Goal: Task Accomplishment & Management: Manage account settings

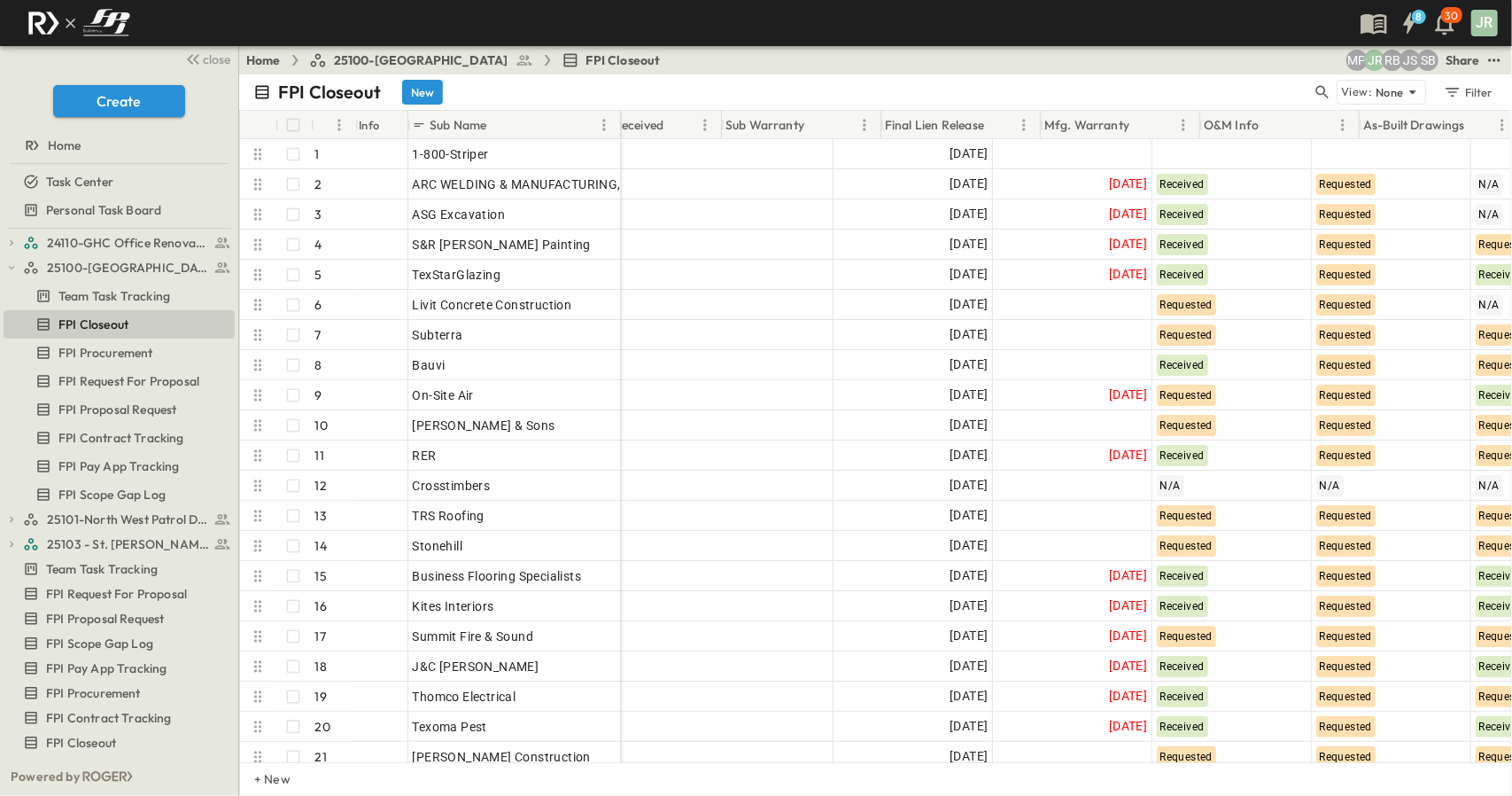
scroll to position [0, 431]
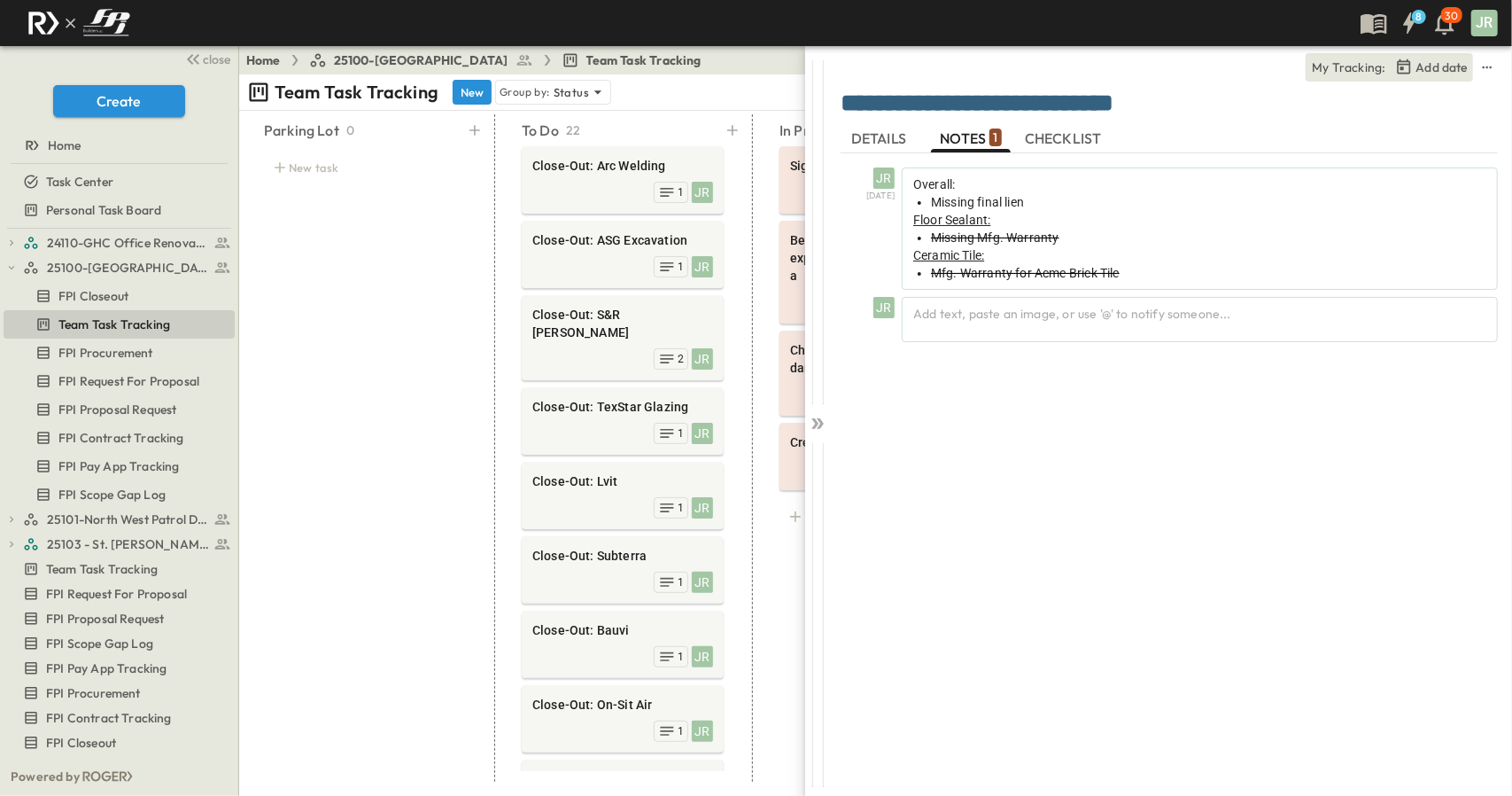
scroll to position [443, 0]
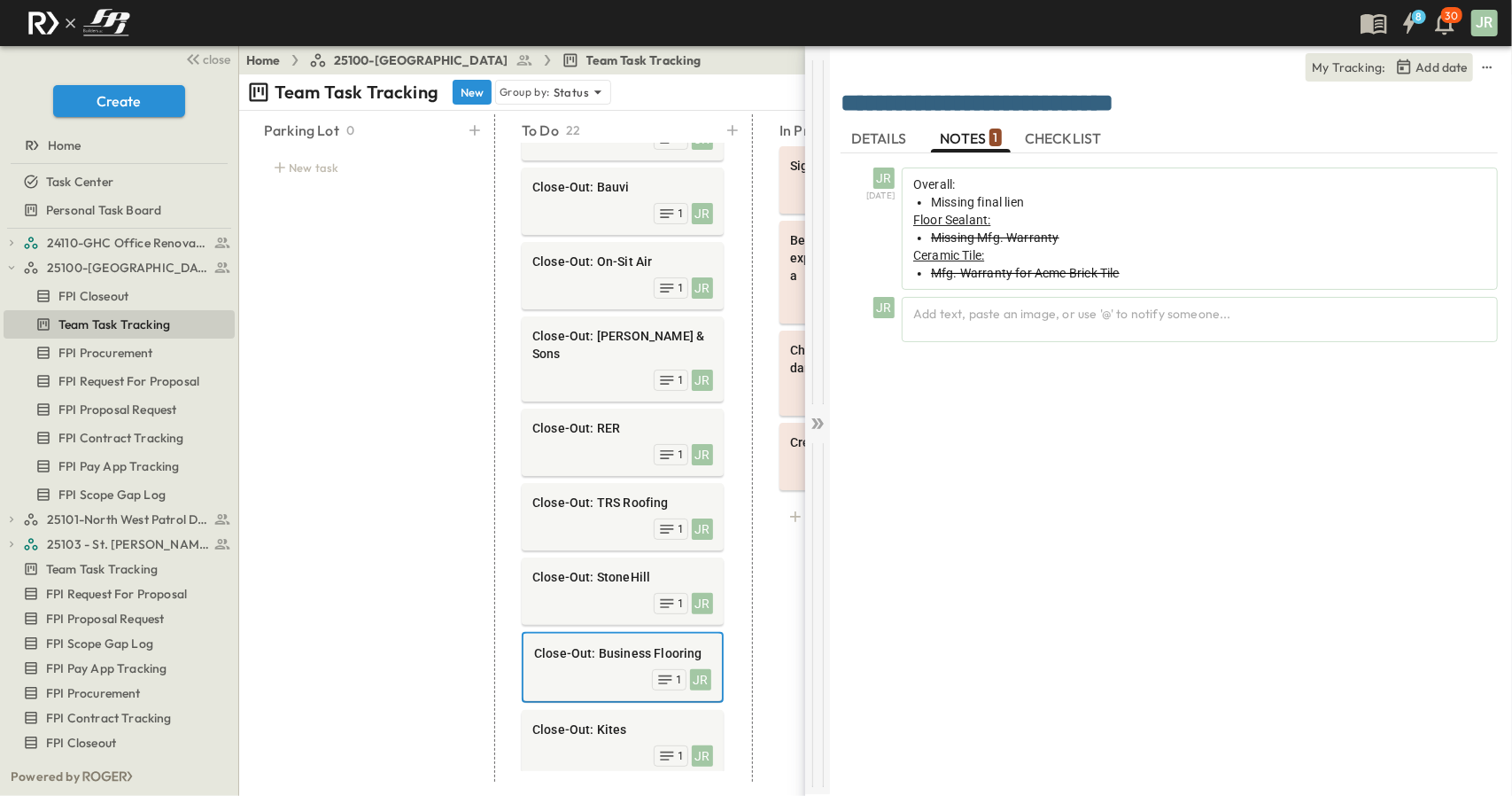
click at [823, 429] on icon at bounding box center [818, 424] width 18 height 18
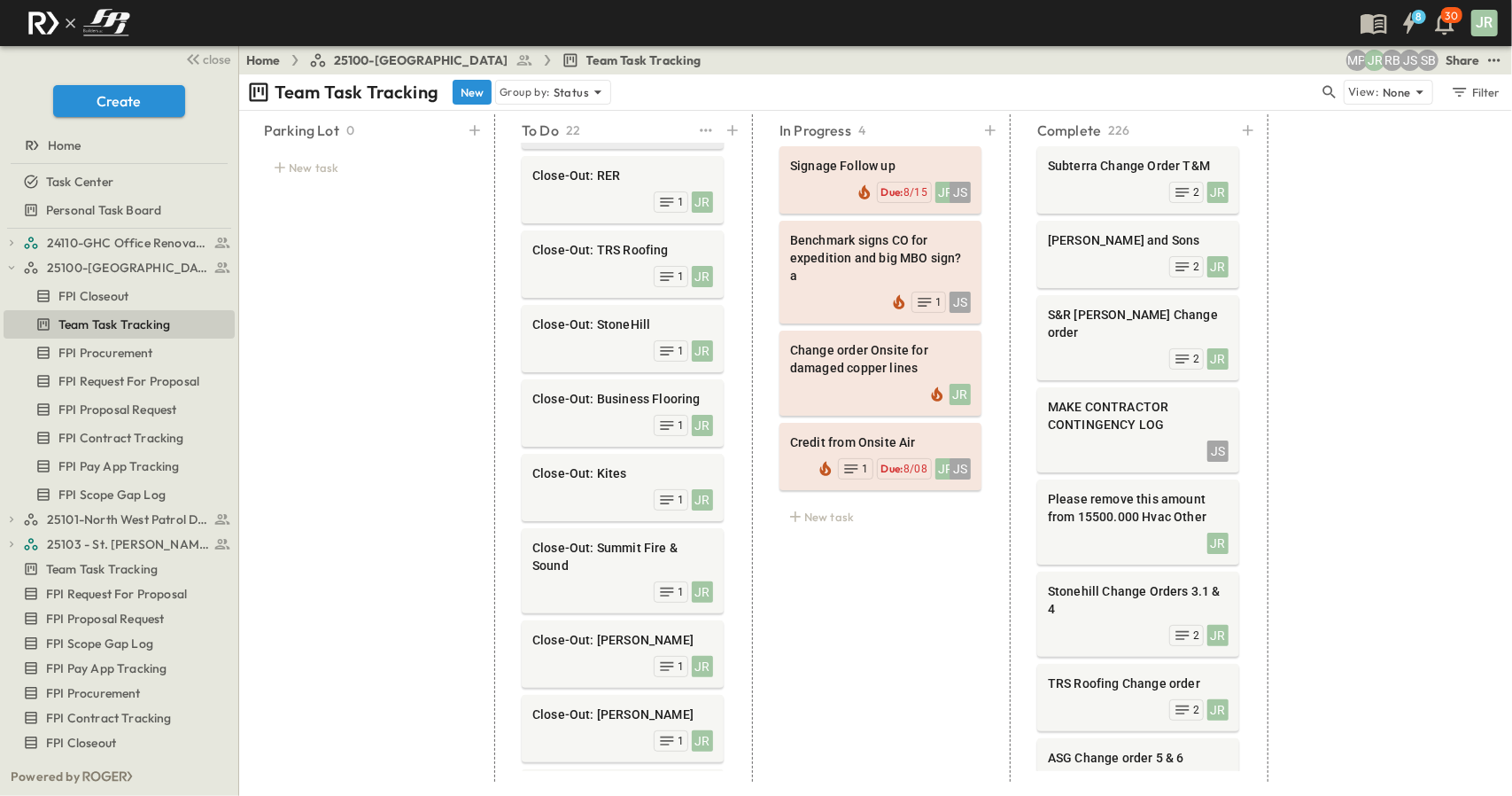
scroll to position [643, 0]
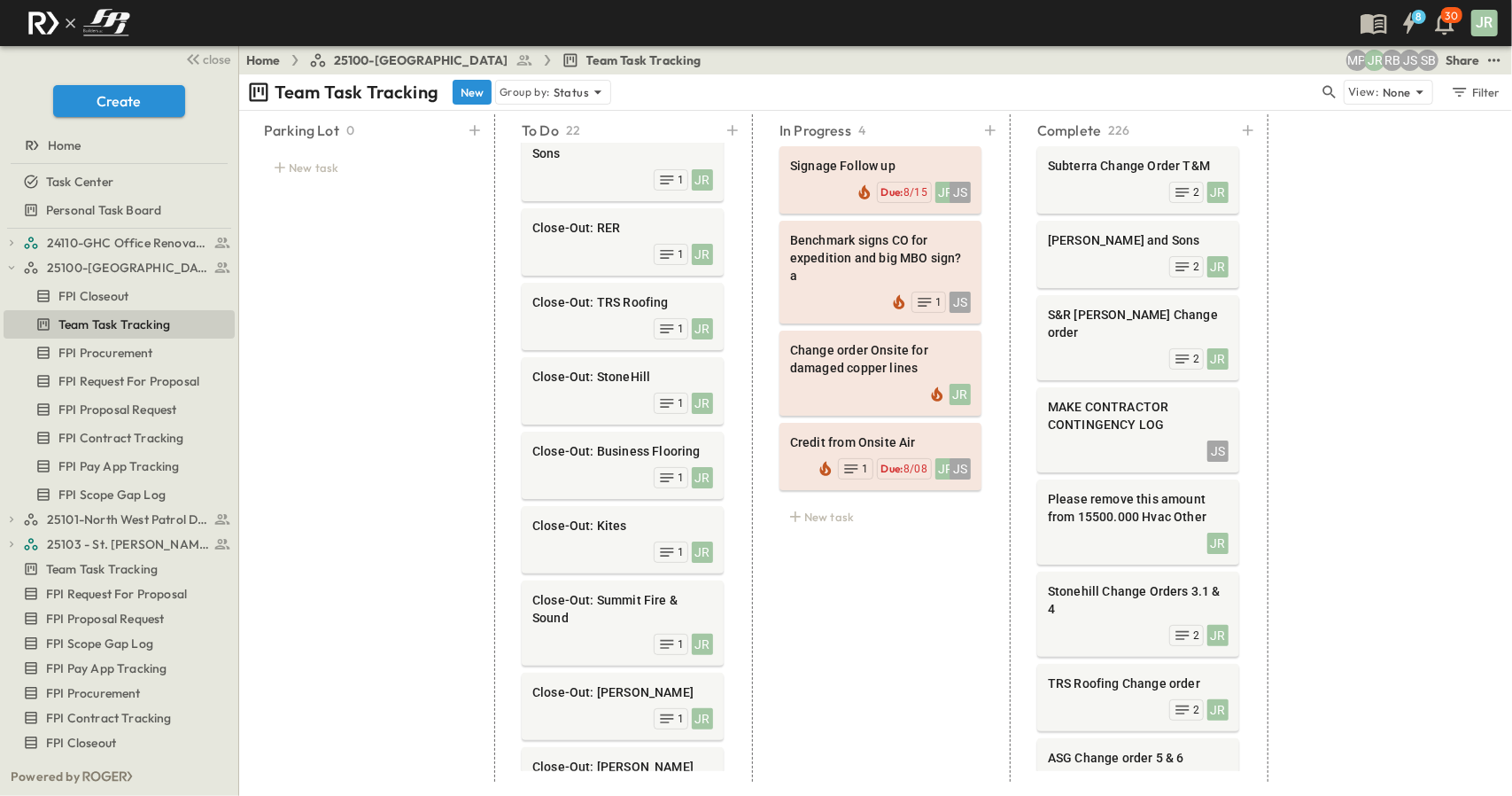
click at [1500, 259] on div "Parking Lot 0 New task To Do 22 Close-Out: Arc Welding JR 1 Close-Out: ASG Exca…" at bounding box center [876, 453] width 1273 height 685
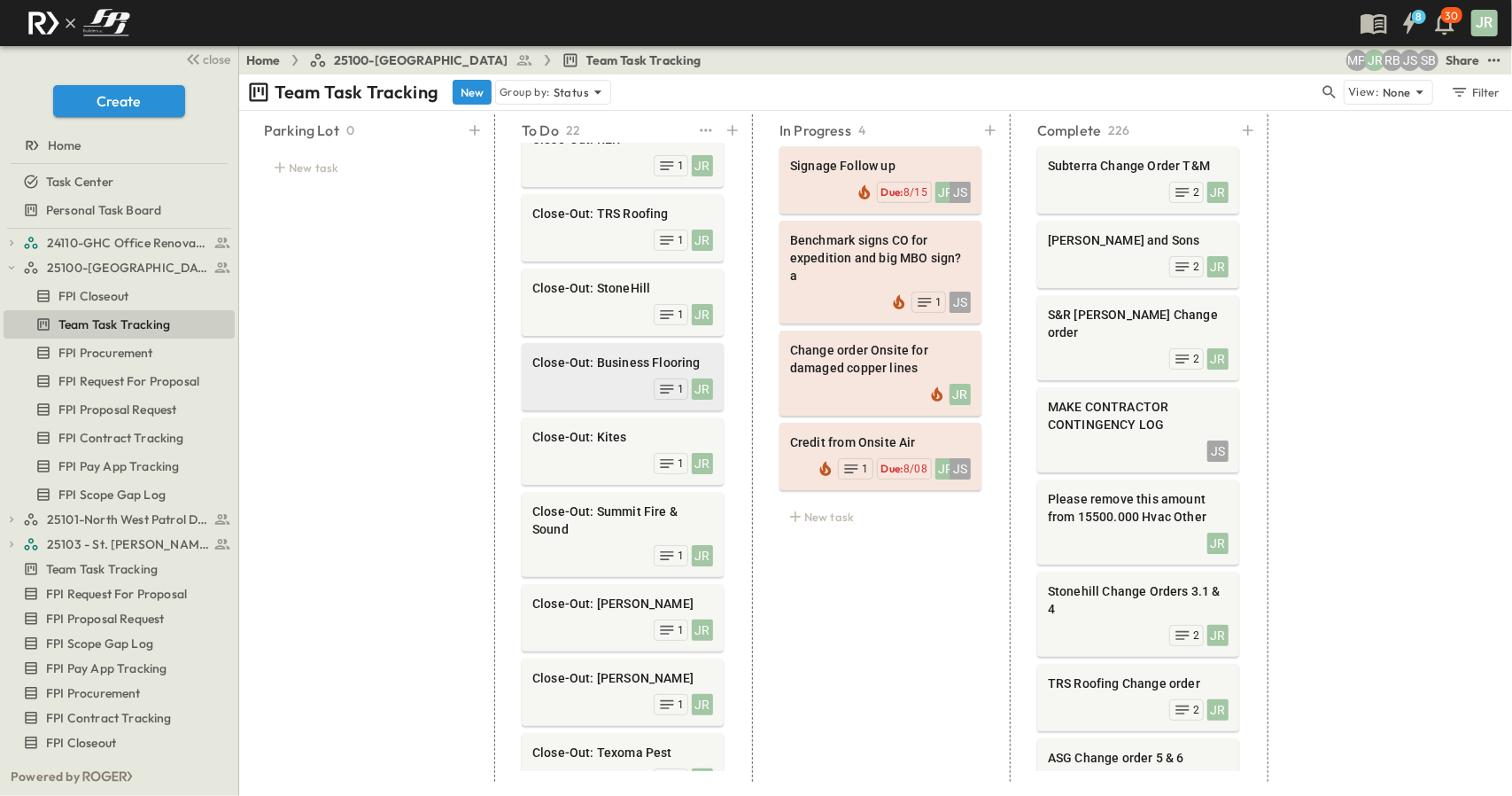
click at [523, 343] on div "Close-Out: Business Flooring JR 1" at bounding box center [622, 377] width 202 height 67
